Goal: Find specific page/section: Find specific page/section

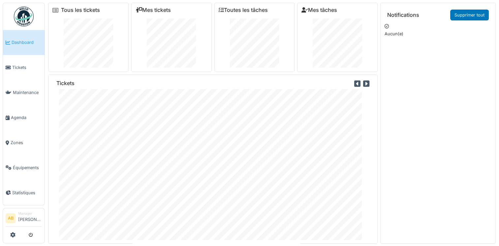
click at [22, 16] on img at bounding box center [24, 17] width 20 height 20
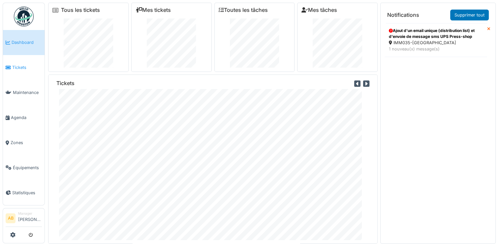
click at [18, 69] on span "Tickets" at bounding box center [27, 67] width 30 height 6
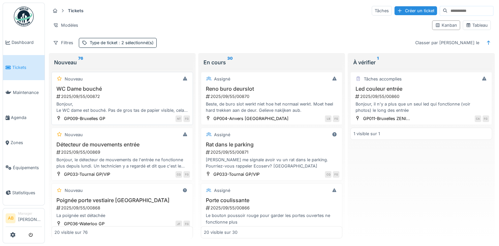
click at [98, 84] on div "Nouveau WC Dame bouché 2025/09/55/00872 Bonjour, Le WC dame est bouché. Pas de …" at bounding box center [122, 98] width 142 height 53
click at [102, 98] on div "2025/09/55/00872" at bounding box center [123, 96] width 134 height 6
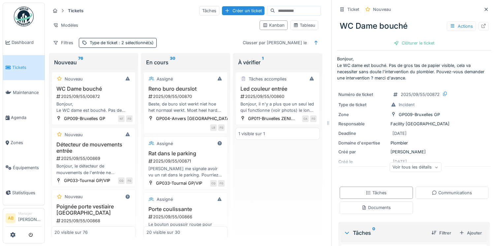
click at [23, 12] on img at bounding box center [24, 17] width 20 height 20
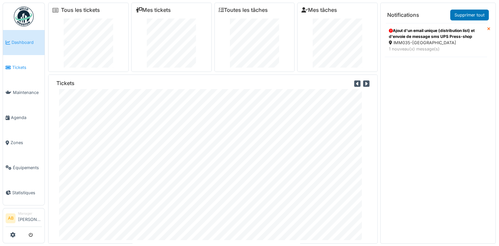
click at [17, 63] on link "Tickets" at bounding box center [24, 67] width 42 height 25
